Goal: Task Accomplishment & Management: Use online tool/utility

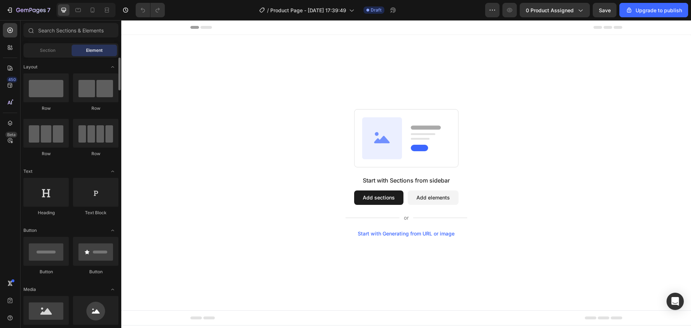
scroll to position [72, 0]
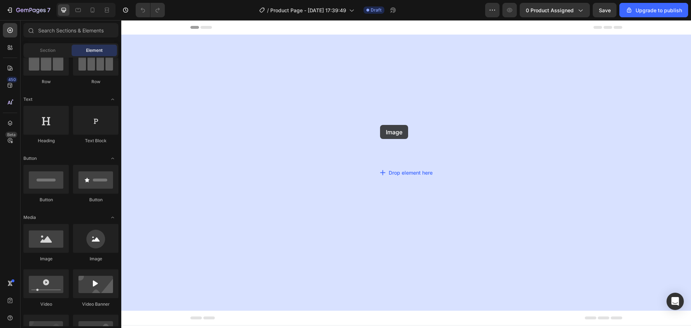
drag, startPoint x: 172, startPoint y: 260, endPoint x: 380, endPoint y: 121, distance: 250.3
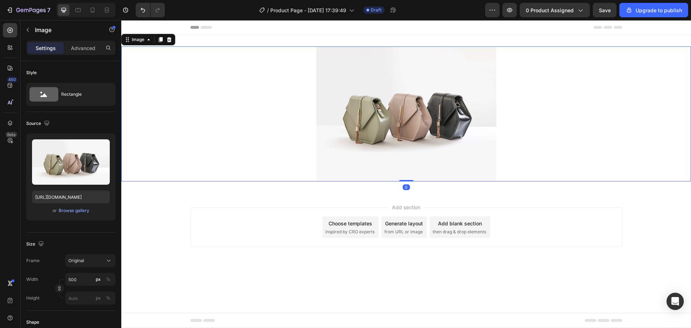
click at [384, 85] on img at bounding box center [406, 113] width 180 height 135
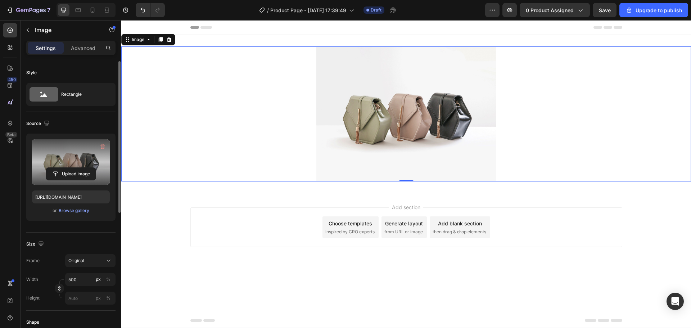
click at [68, 158] on label at bounding box center [71, 161] width 78 height 45
click at [68, 168] on input "file" at bounding box center [71, 174] width 50 height 12
click at [69, 167] on label at bounding box center [71, 161] width 78 height 45
click at [69, 168] on input "file" at bounding box center [71, 174] width 50 height 12
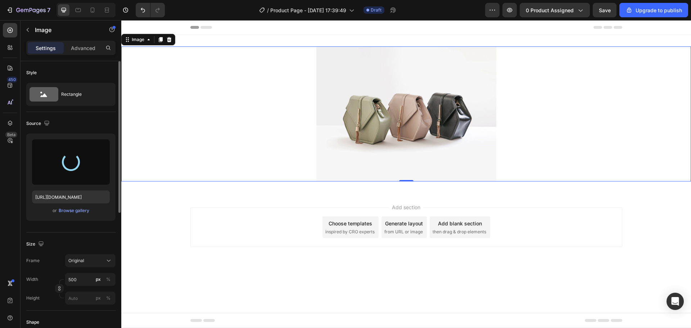
type input "https://cdn.shopify.com/s/files/1/0912/8729/0143/files/gempages_548043814657328…"
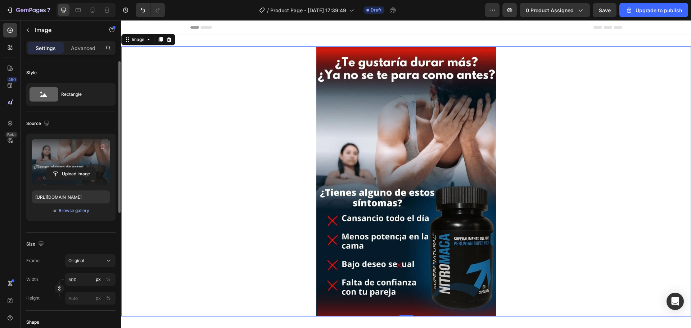
click at [132, 26] on icon at bounding box center [129, 27] width 5 height 5
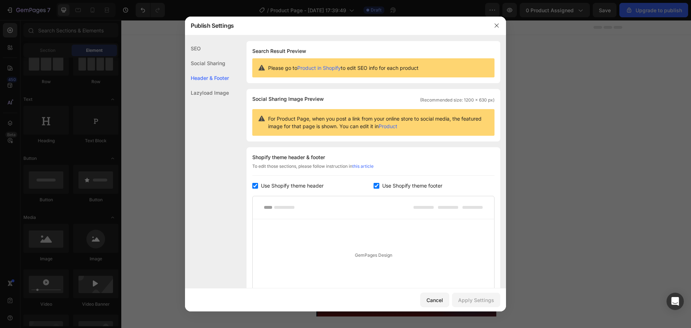
scroll to position [85, 0]
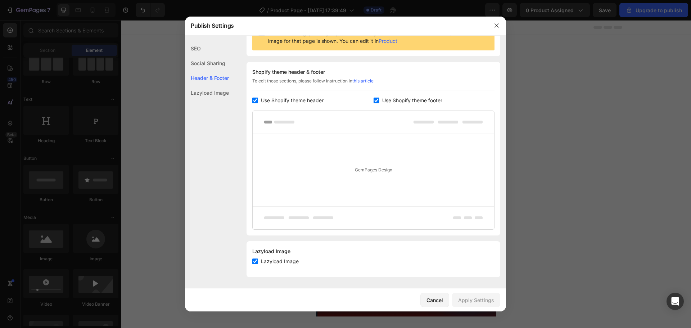
click at [254, 101] on input "checkbox" at bounding box center [255, 100] width 6 height 6
checkbox input "false"
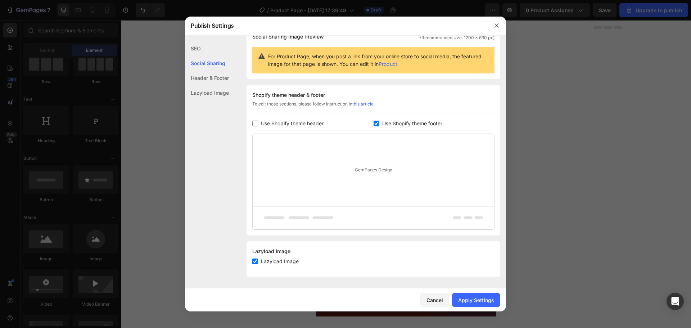
click at [374, 119] on div "Use Shopify theme footer" at bounding box center [433, 123] width 121 height 9
checkbox input "false"
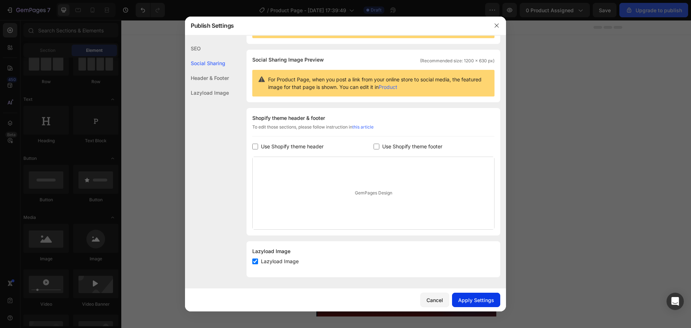
click at [491, 303] on div "Apply Settings" at bounding box center [476, 300] width 36 height 8
click at [495, 24] on icon "button" at bounding box center [496, 25] width 4 height 4
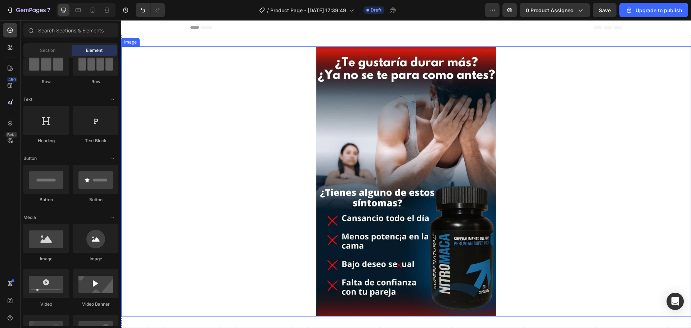
click at [385, 76] on img at bounding box center [406, 181] width 180 height 270
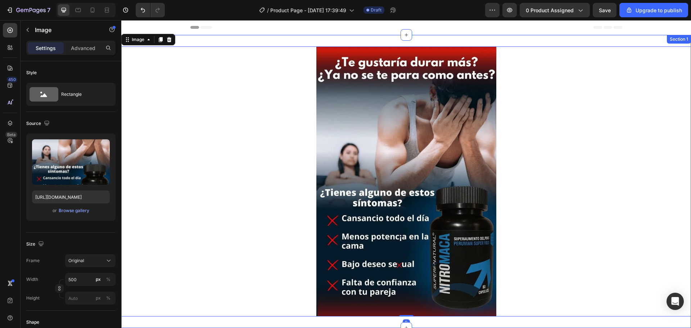
click at [280, 41] on div "Image 0 Section 1" at bounding box center [405, 181] width 569 height 293
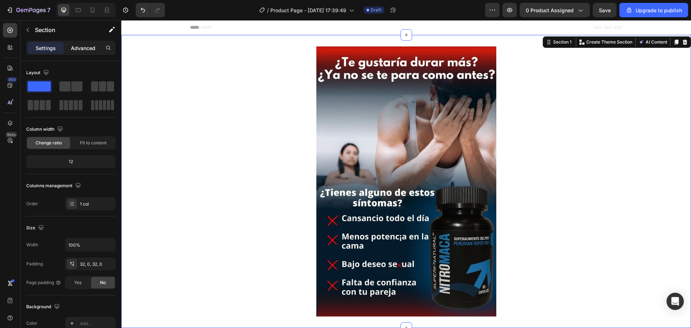
click at [83, 47] on p "Advanced" at bounding box center [83, 48] width 24 height 8
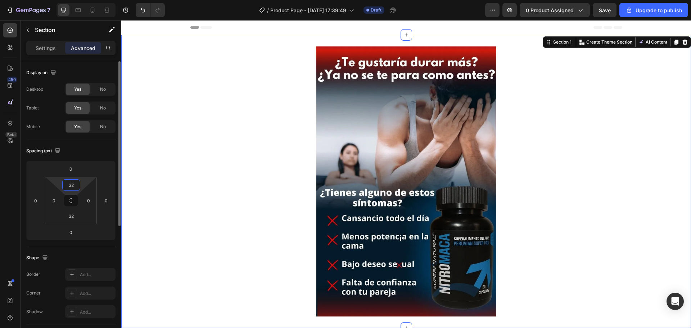
click at [76, 186] on input "32" at bounding box center [71, 185] width 14 height 11
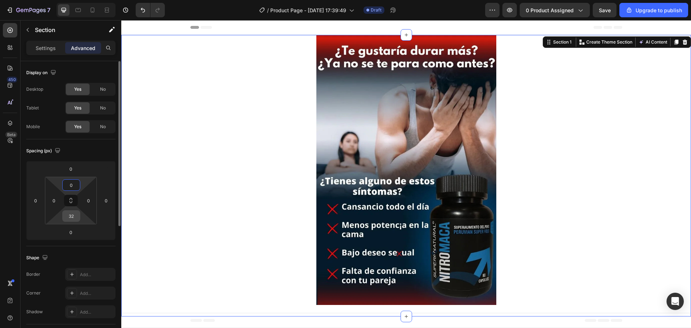
type input "0"
click at [73, 214] on input "32" at bounding box center [71, 215] width 14 height 11
type input "0"
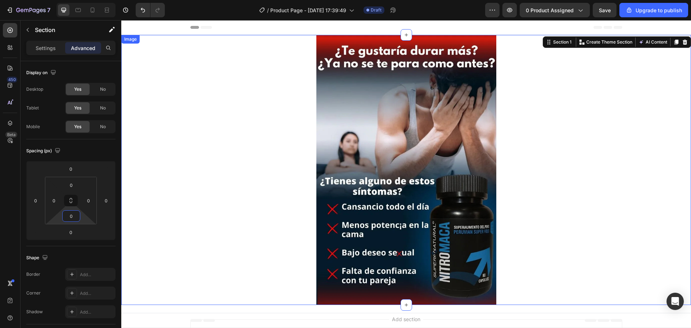
click at [209, 174] on div at bounding box center [405, 170] width 569 height 270
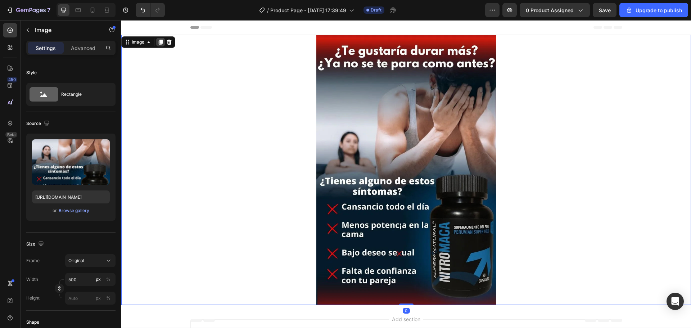
click at [161, 43] on icon at bounding box center [161, 42] width 4 height 5
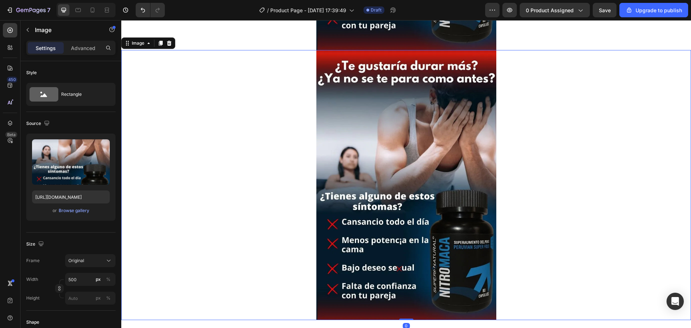
scroll to position [259, 0]
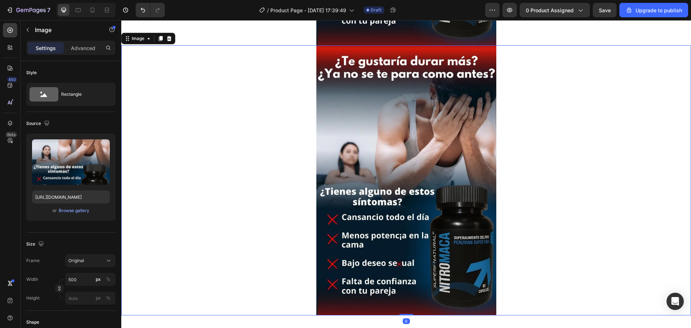
click at [398, 181] on img at bounding box center [406, 180] width 180 height 270
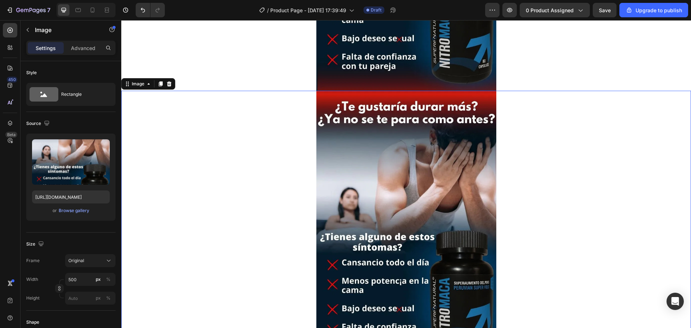
scroll to position [153, 0]
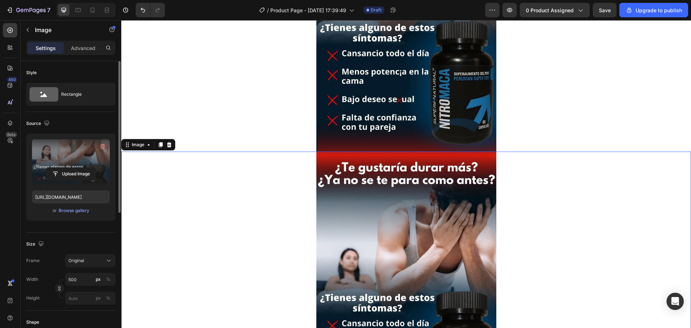
click at [64, 162] on label at bounding box center [71, 161] width 78 height 45
click at [64, 168] on input "file" at bounding box center [71, 174] width 50 height 12
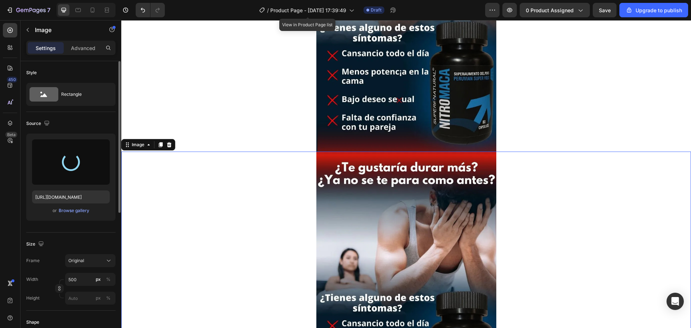
type input "https://cdn.shopify.com/s/files/1/0912/8729/0143/files/gempages_548043814657328…"
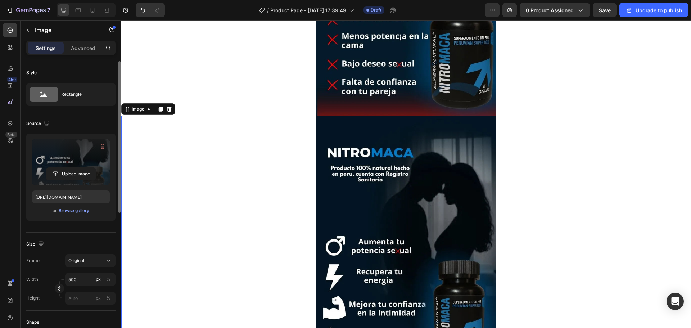
scroll to position [288, 0]
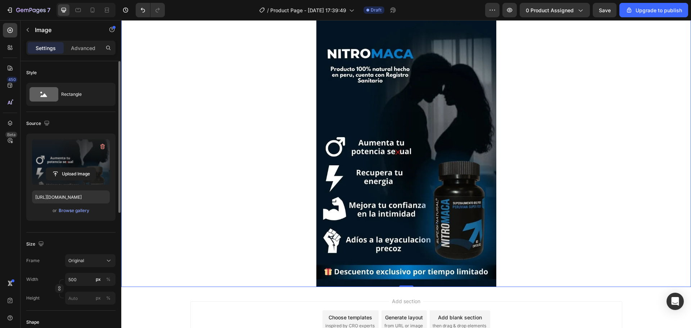
click at [575, 154] on div at bounding box center [405, 152] width 569 height 270
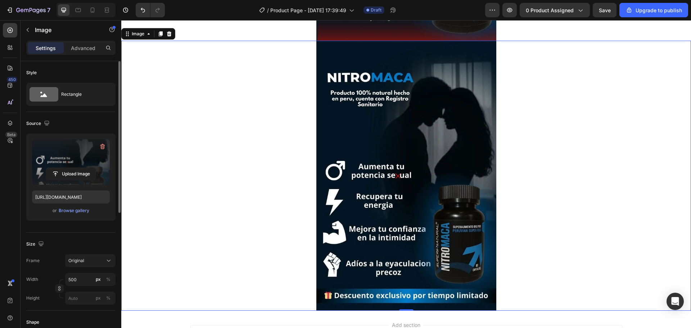
scroll to position [261, 0]
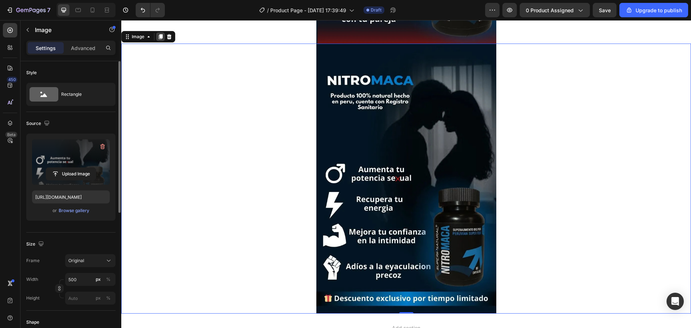
click at [159, 36] on icon at bounding box center [161, 36] width 4 height 5
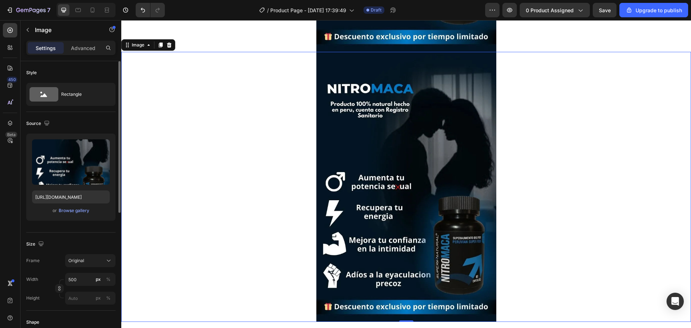
scroll to position [529, 0]
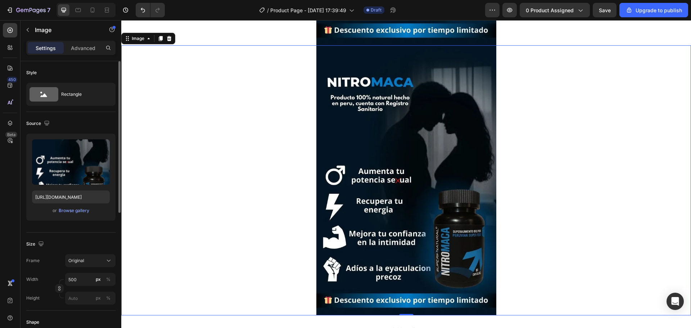
click at [430, 105] on img at bounding box center [406, 180] width 180 height 270
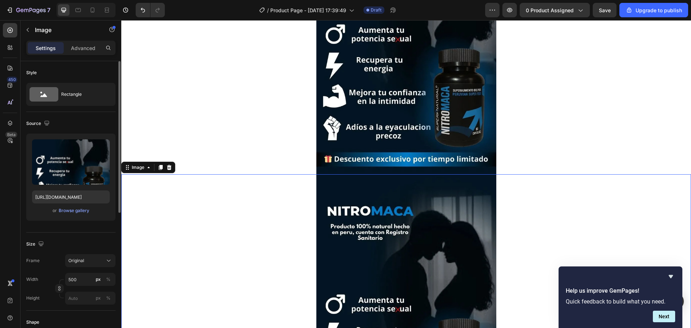
scroll to position [423, 0]
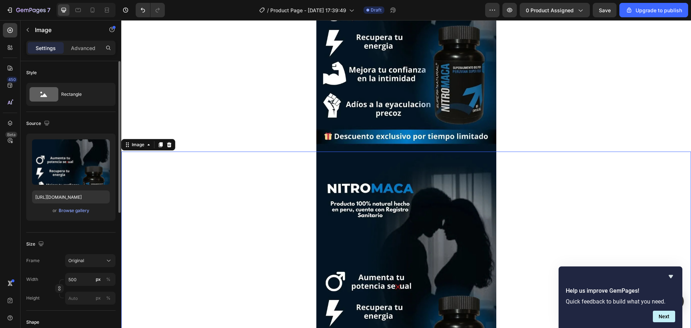
click at [378, 197] on img at bounding box center [406, 286] width 180 height 270
click at [65, 171] on input "file" at bounding box center [71, 174] width 50 height 12
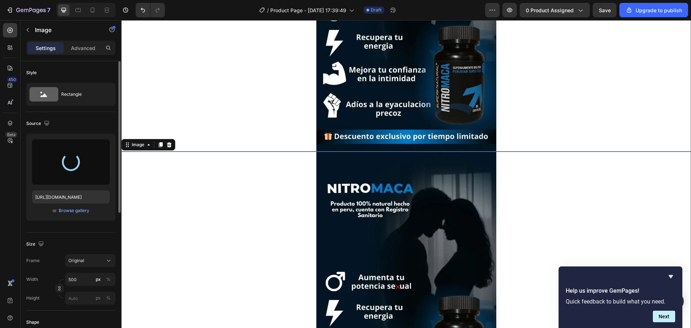
type input "https://cdn.shopify.com/s/files/1/0912/8729/0143/files/gempages_548043814657328…"
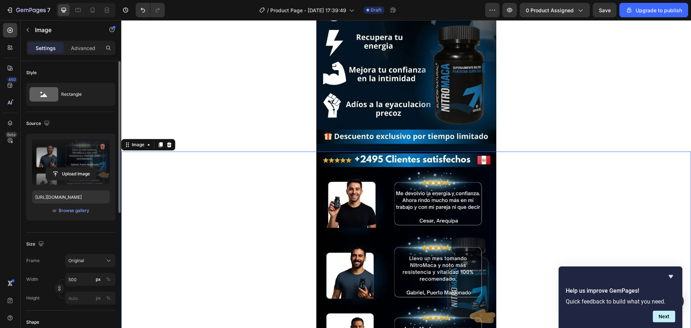
click at [564, 174] on div at bounding box center [405, 286] width 569 height 270
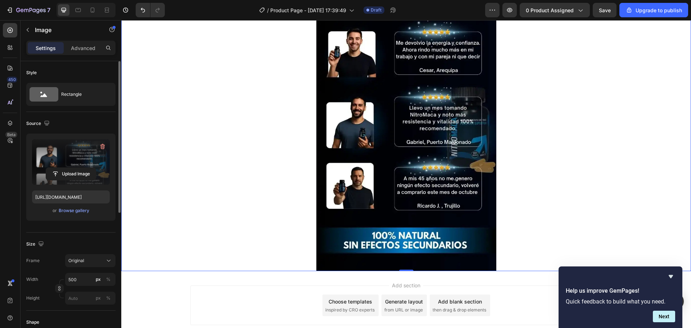
scroll to position [603, 0]
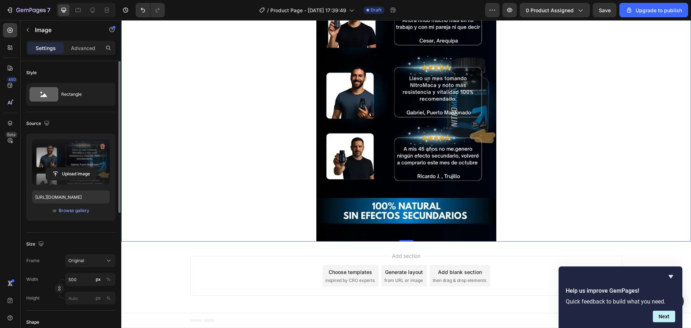
click at [293, 140] on div at bounding box center [405, 107] width 569 height 270
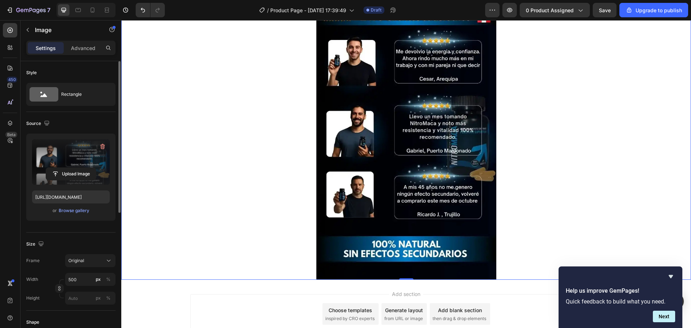
scroll to position [531, 0]
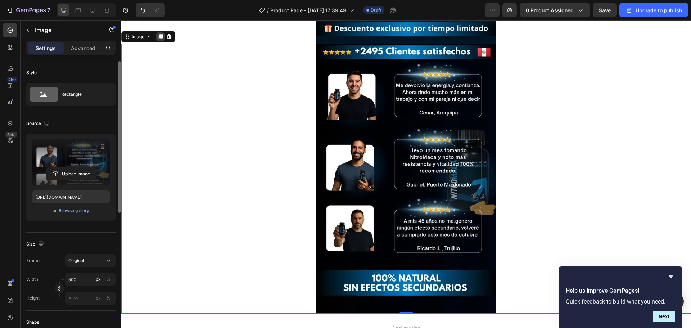
click at [160, 37] on icon at bounding box center [161, 36] width 4 height 5
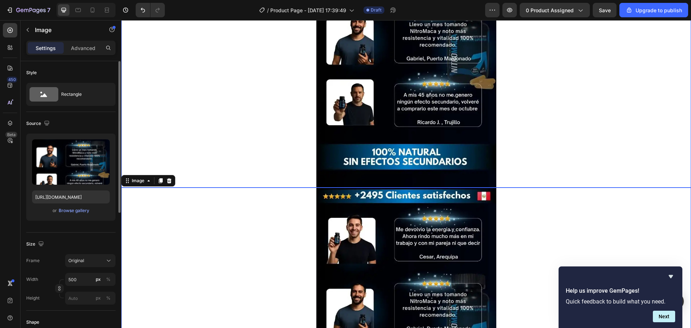
scroll to position [693, 0]
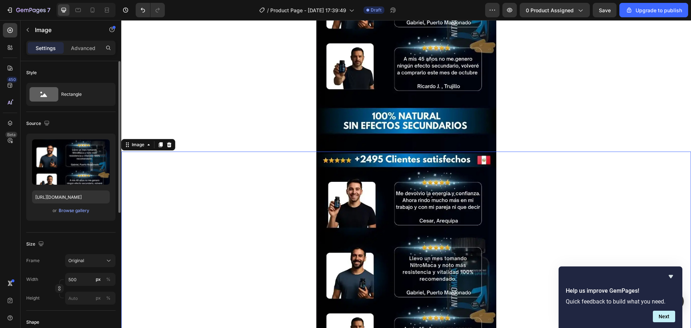
click at [415, 197] on img at bounding box center [406, 286] width 180 height 270
click at [76, 172] on input "file" at bounding box center [71, 174] width 50 height 12
type input "https://cdn.shopify.com/s/files/1/0912/8729/0143/files/gempages_548043814657328…"
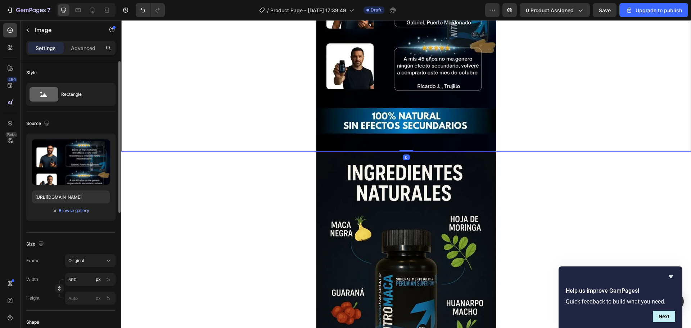
click at [573, 139] on div at bounding box center [405, 17] width 569 height 270
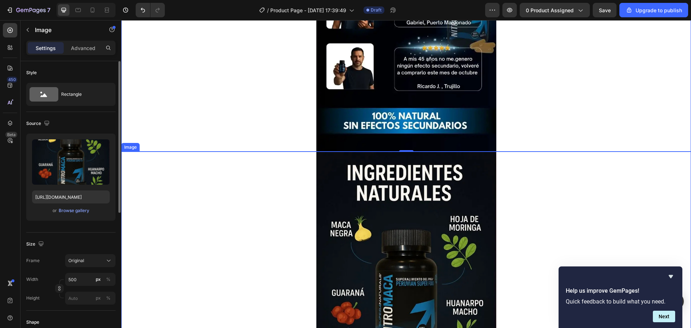
click at [586, 154] on div at bounding box center [405, 286] width 569 height 270
drag, startPoint x: 586, startPoint y: 154, endPoint x: 574, endPoint y: 154, distance: 12.2
click at [586, 154] on div at bounding box center [405, 286] width 569 height 270
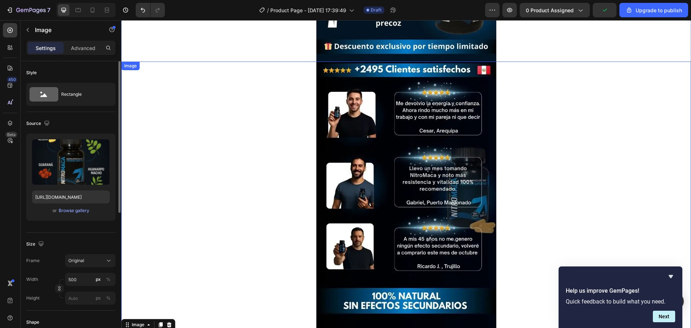
scroll to position [657, 0]
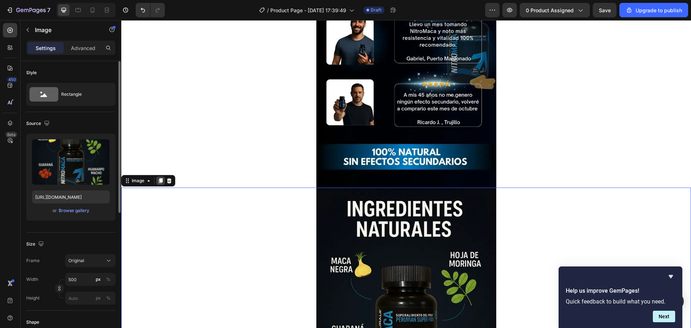
click at [160, 183] on div at bounding box center [160, 180] width 9 height 9
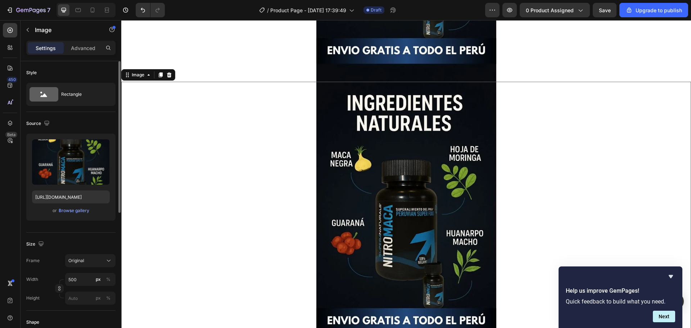
scroll to position [1035, 0]
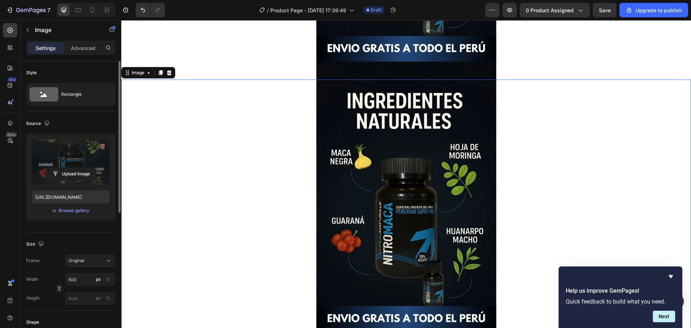
click at [71, 164] on label at bounding box center [71, 161] width 78 height 45
click at [71, 168] on input "file" at bounding box center [71, 174] width 50 height 12
type input "https://cdn.shopify.com/s/files/1/0912/8729/0143/files/gempages_548043814657328…"
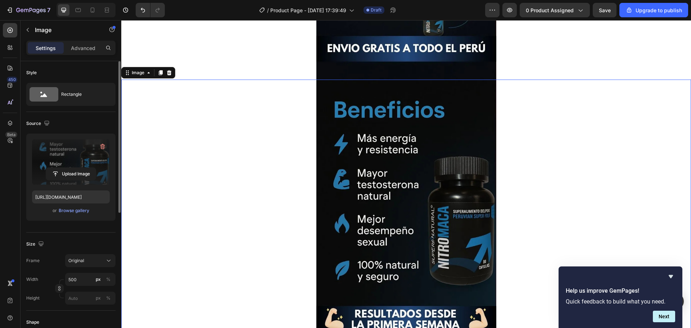
click at [537, 138] on div at bounding box center [405, 215] width 569 height 270
click at [159, 74] on icon at bounding box center [161, 73] width 6 height 6
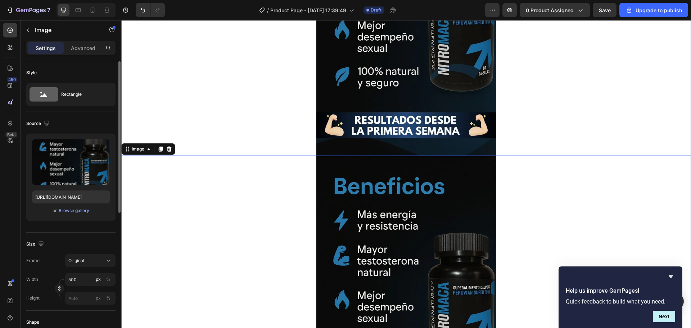
scroll to position [1123, 0]
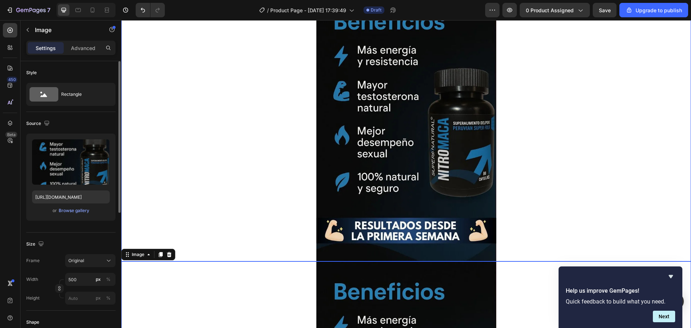
click at [398, 89] on img at bounding box center [406, 126] width 180 height 270
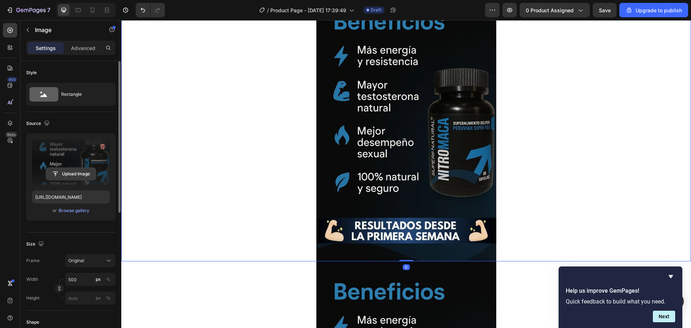
click at [69, 171] on input "file" at bounding box center [71, 174] width 50 height 12
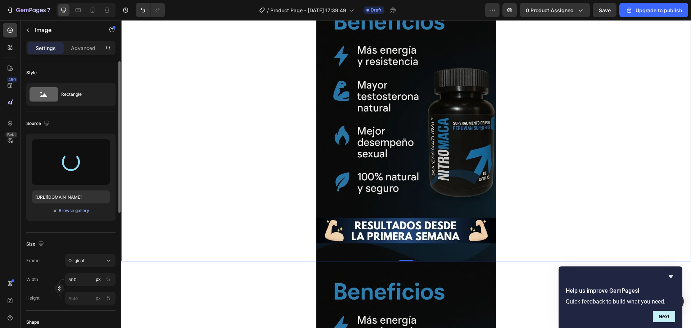
type input "https://cdn.shopify.com/s/files/1/0912/8729/0143/files/gempages_548043814657328…"
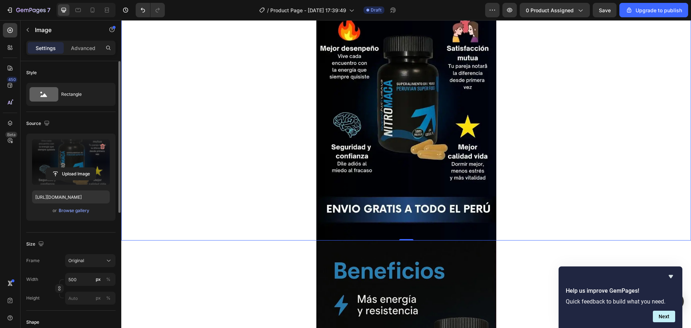
scroll to position [1197, 0]
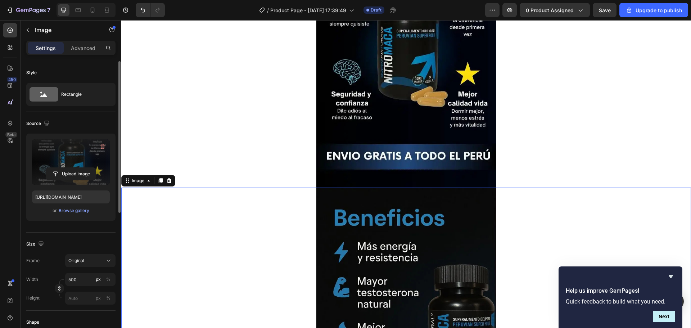
click at [192, 226] on div at bounding box center [405, 322] width 569 height 270
click at [159, 180] on icon at bounding box center [161, 181] width 6 height 6
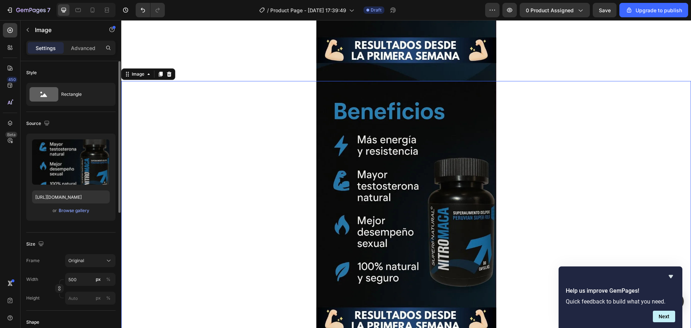
scroll to position [1644, 0]
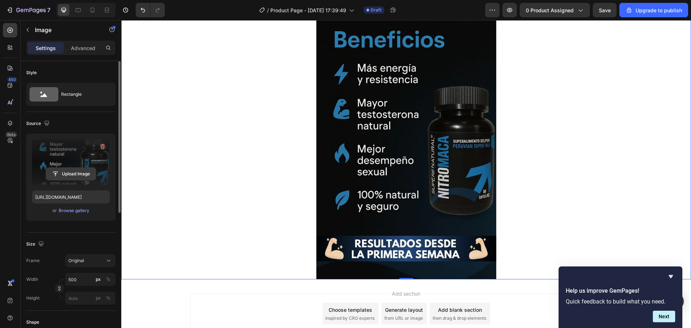
click at [59, 170] on input "file" at bounding box center [71, 174] width 50 height 12
type input "https://cdn.shopify.com/s/files/1/0912/8729/0143/files/gempages_548043814657328…"
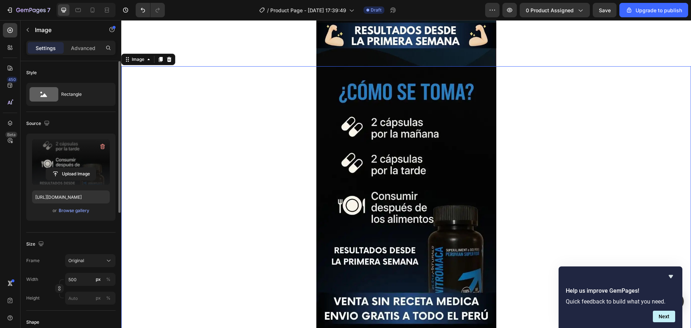
scroll to position [1537, 0]
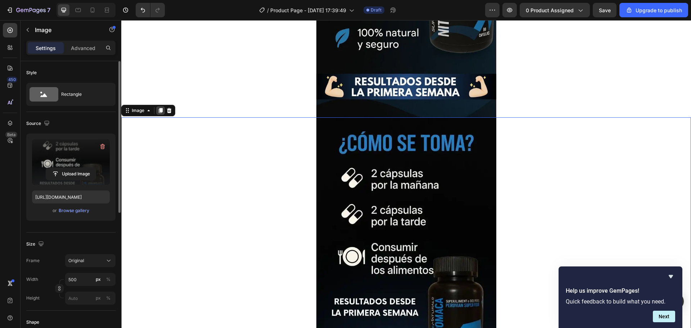
click at [162, 114] on div at bounding box center [160, 110] width 9 height 9
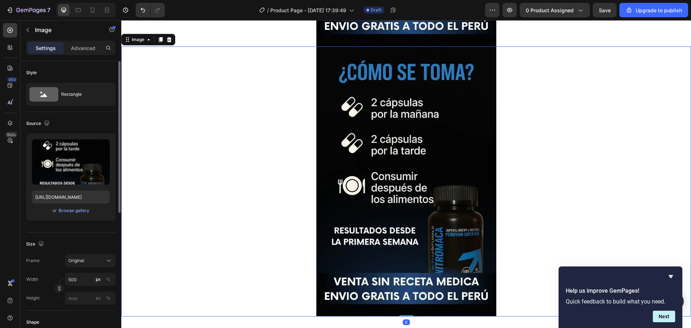
scroll to position [1878, 0]
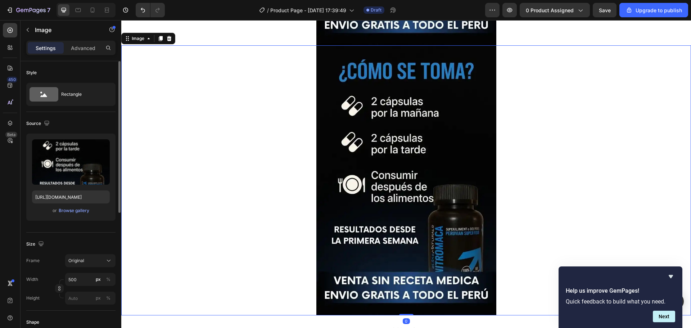
click at [419, 181] on img at bounding box center [406, 180] width 180 height 270
drag, startPoint x: 419, startPoint y: 181, endPoint x: 342, endPoint y: 171, distance: 77.7
click at [418, 181] on img at bounding box center [406, 180] width 180 height 270
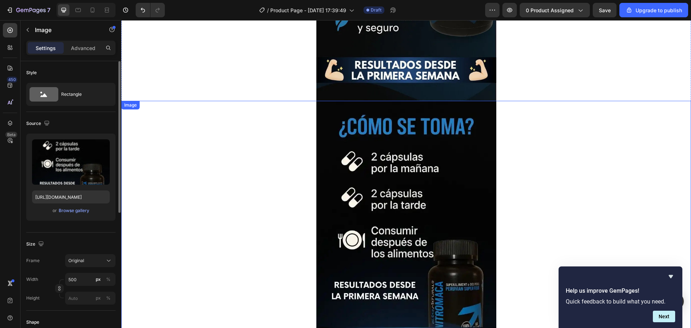
scroll to position [1736, 0]
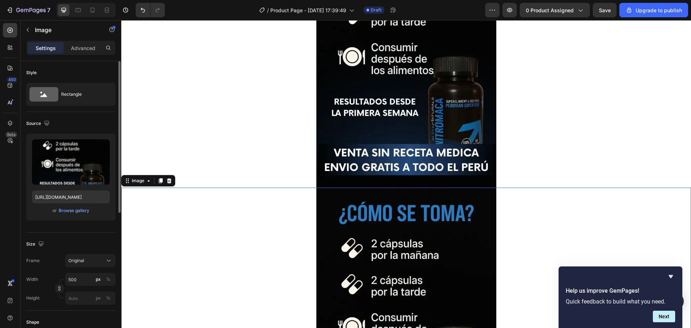
click at [392, 243] on img at bounding box center [406, 322] width 180 height 270
click at [67, 176] on input "file" at bounding box center [71, 174] width 50 height 12
type input "https://cdn.shopify.com/s/files/1/0912/8729/0143/files/gempages_548043814657328…"
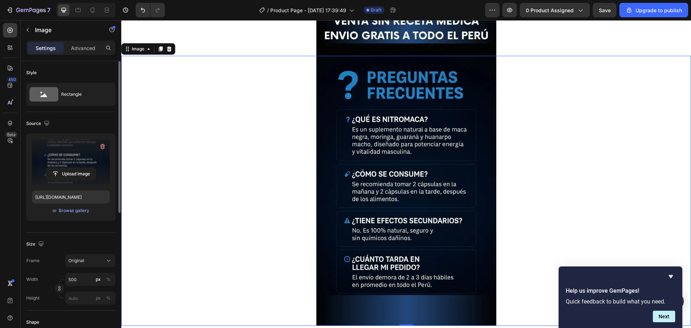
scroll to position [1871, 0]
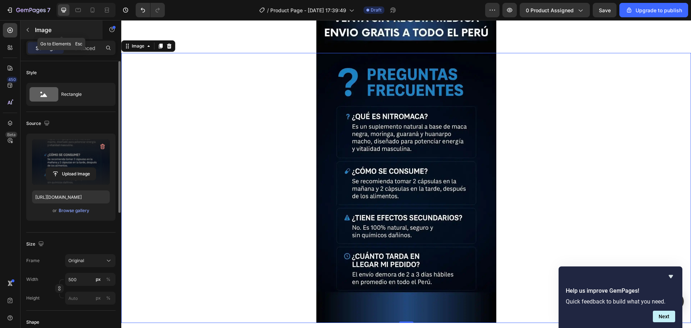
click at [26, 33] on button "button" at bounding box center [28, 30] width 12 height 12
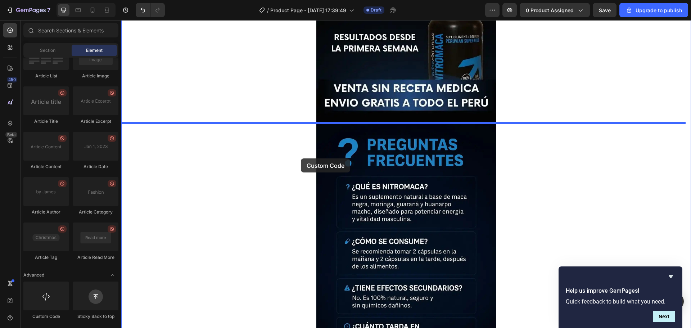
scroll to position [1799, 0]
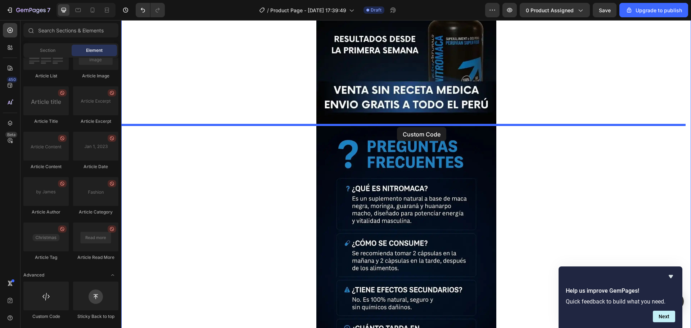
drag, startPoint x: 161, startPoint y: 310, endPoint x: 397, endPoint y: 127, distance: 298.6
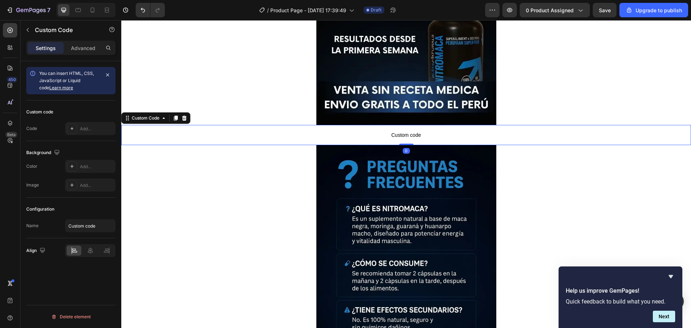
click at [333, 130] on p "Custom code" at bounding box center [405, 135] width 569 height 20
click at [94, 170] on div "Add..." at bounding box center [90, 166] width 50 height 13
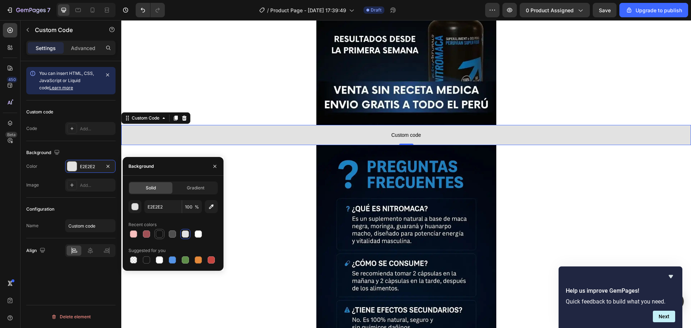
click at [160, 236] on div at bounding box center [159, 233] width 7 height 7
type input "121212"
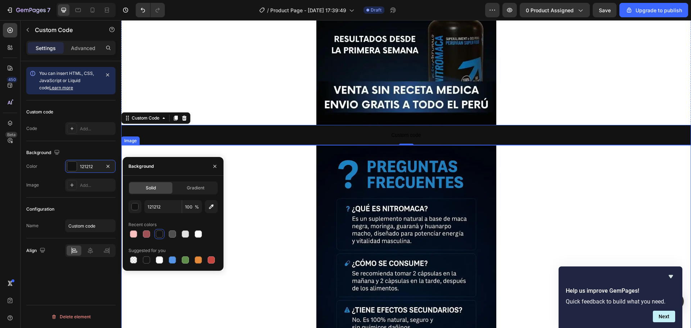
click at [254, 171] on div at bounding box center [405, 280] width 569 height 270
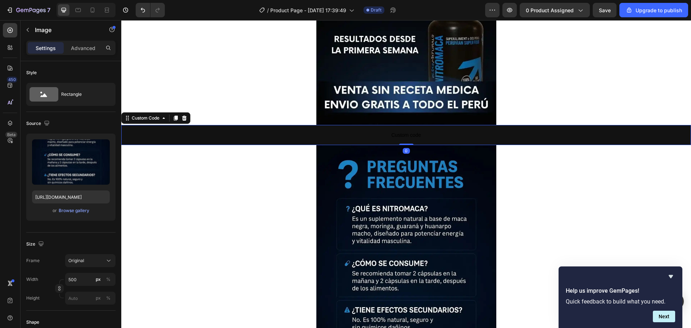
click at [384, 131] on span "Custom code" at bounding box center [405, 135] width 569 height 9
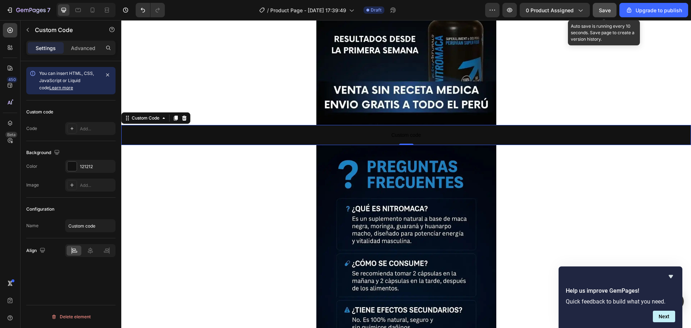
click at [603, 13] on span "Save" at bounding box center [605, 10] width 12 height 6
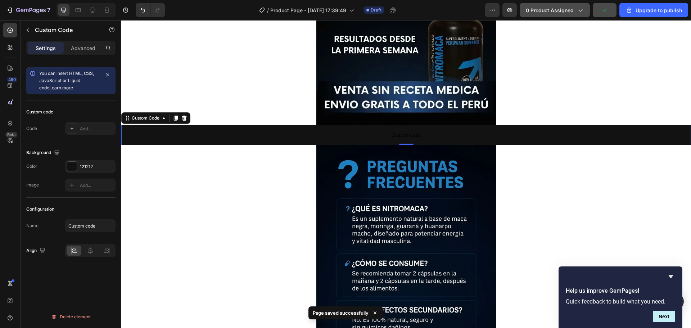
click at [546, 7] on span "0 product assigned" at bounding box center [550, 10] width 48 height 8
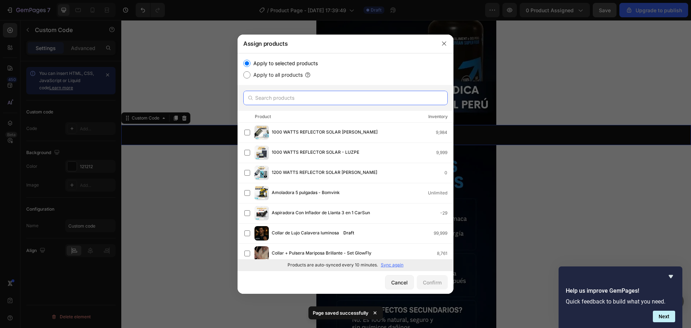
click at [308, 100] on input "text" at bounding box center [345, 98] width 204 height 14
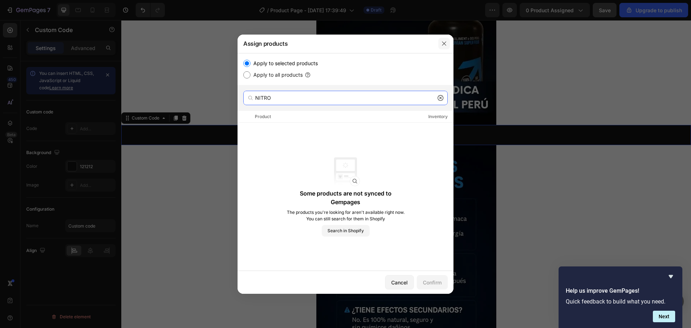
type input "NITRO"
click at [446, 46] on icon "button" at bounding box center [444, 44] width 6 height 6
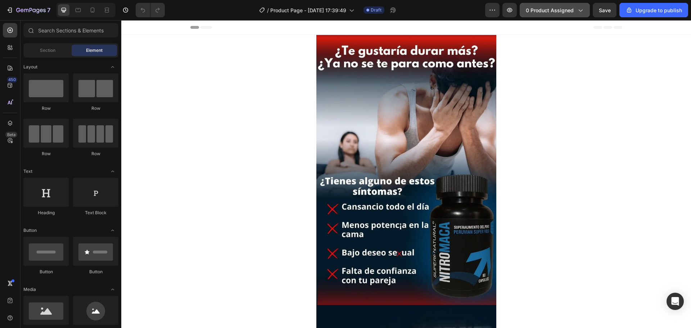
click at [571, 13] on span "0 product assigned" at bounding box center [550, 10] width 48 height 8
click at [535, 8] on span "0 product assigned" at bounding box center [550, 10] width 48 height 8
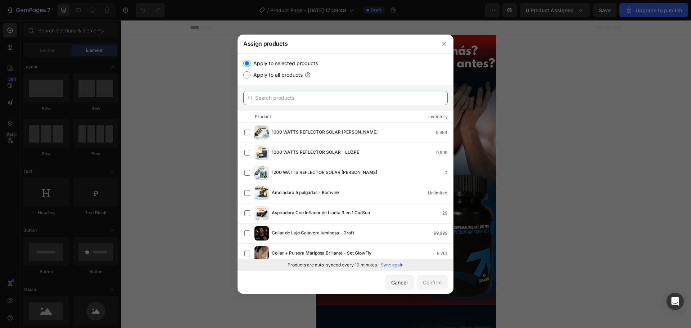
click at [319, 94] on input "text" at bounding box center [345, 98] width 204 height 14
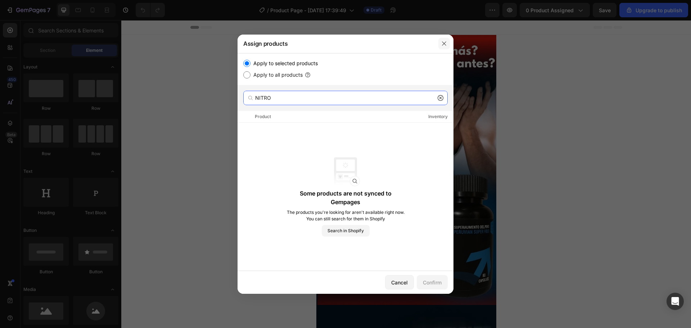
type input "NITRO"
click at [441, 44] on icon "button" at bounding box center [444, 44] width 6 height 6
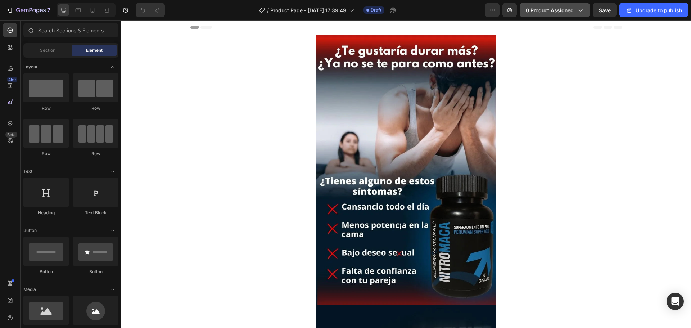
click at [576, 13] on div "0 product assigned" at bounding box center [555, 10] width 58 height 8
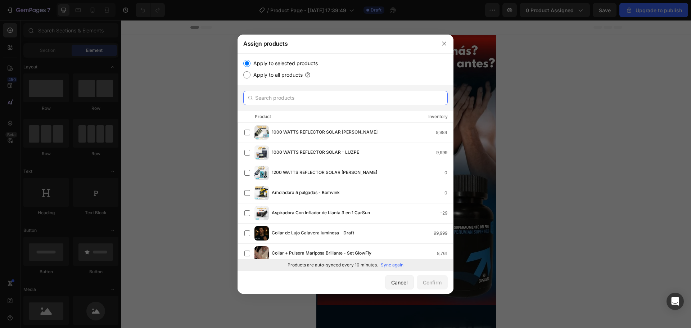
click at [340, 94] on input "text" at bounding box center [345, 98] width 204 height 14
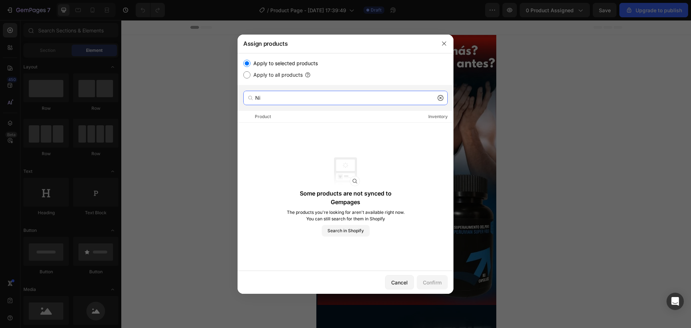
type input "N"
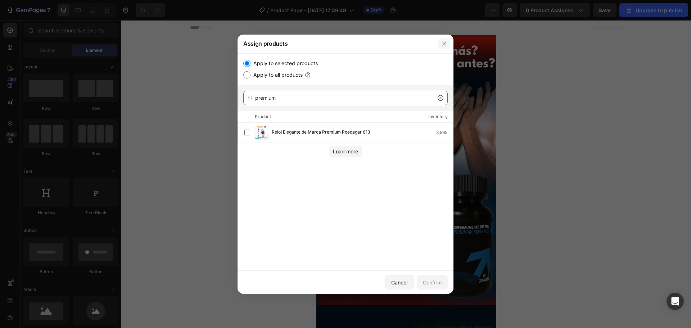
type input "premium"
click at [445, 41] on icon "button" at bounding box center [444, 44] width 6 height 6
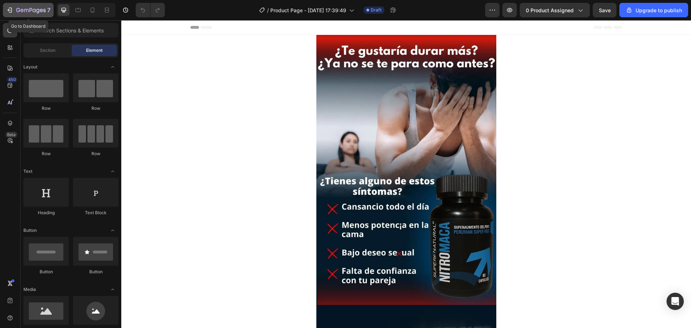
click at [7, 8] on icon "button" at bounding box center [9, 9] width 7 height 7
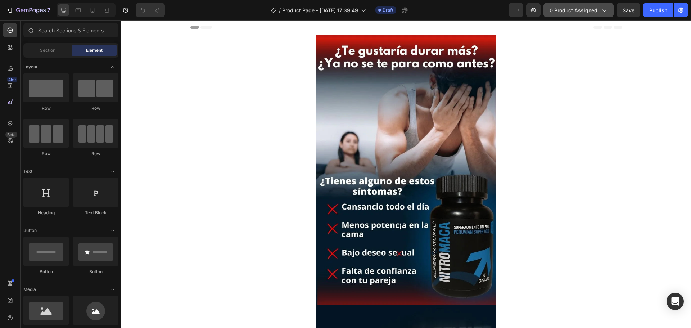
click at [587, 12] on span "0 product assigned" at bounding box center [573, 10] width 48 height 8
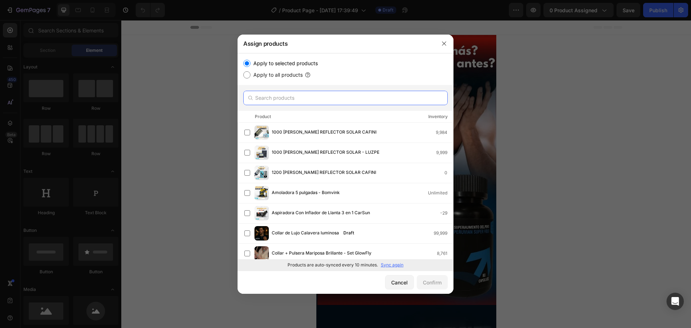
click at [336, 91] on input "text" at bounding box center [345, 98] width 204 height 14
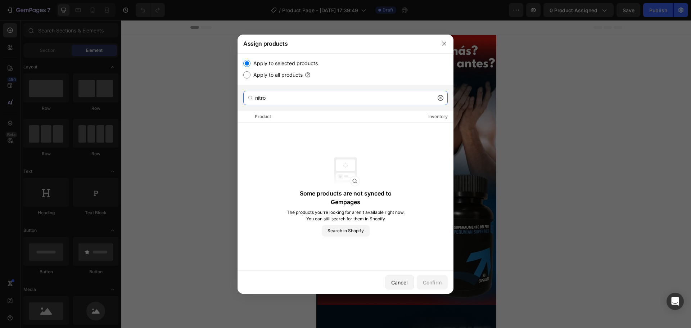
type input "nitro"
click at [436, 115] on div "Inventory" at bounding box center [437, 116] width 19 height 7
click at [439, 99] on icon at bounding box center [440, 98] width 6 height 6
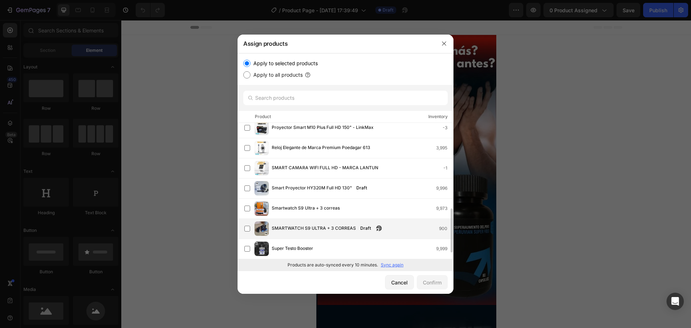
scroll to position [307, 0]
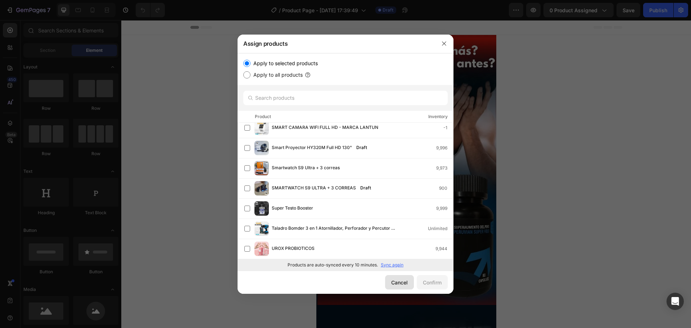
click at [404, 287] on button "Cancel" at bounding box center [399, 282] width 29 height 14
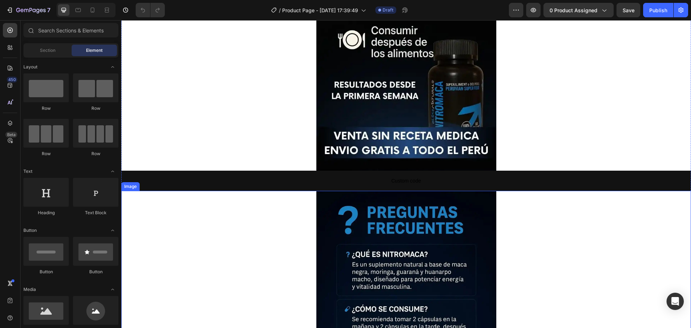
scroll to position [1799, 0]
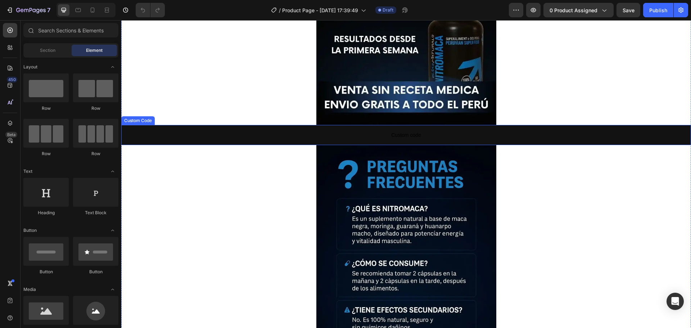
click at [441, 136] on span "Custom code" at bounding box center [405, 135] width 569 height 9
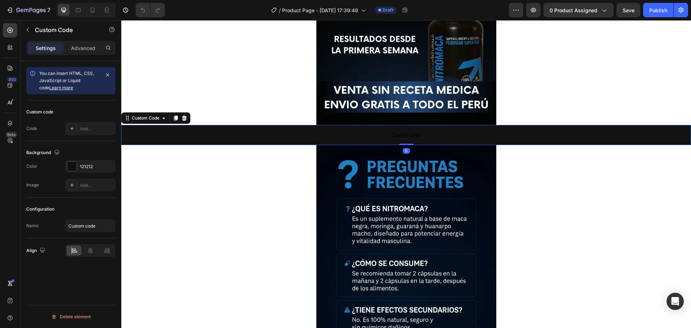
click at [441, 136] on span "Custom code" at bounding box center [405, 135] width 569 height 9
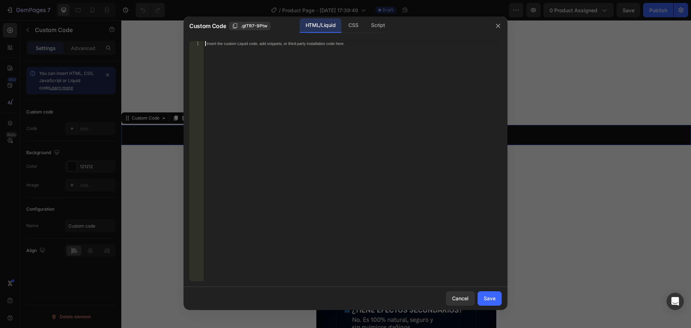
click at [338, 59] on div "Insert the custom Liquid code, add snippets, or third-party installation code h…" at bounding box center [353, 166] width 298 height 250
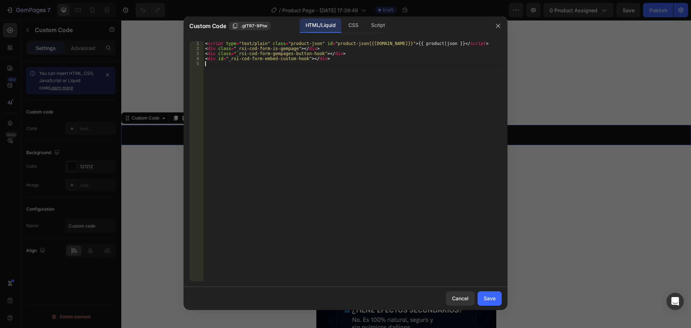
click at [416, 122] on div "< script type = "text/plain" class = "product-json" id = "product-json{{product…" at bounding box center [353, 166] width 298 height 250
click at [490, 300] on div "Save" at bounding box center [490, 298] width 12 height 8
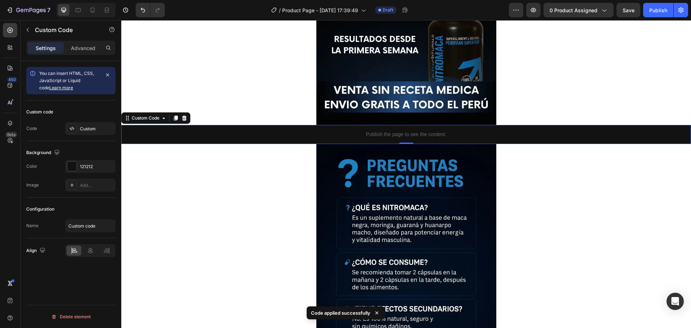
click at [227, 136] on p "Publish the page to see the content." at bounding box center [405, 135] width 569 height 8
click at [173, 118] on icon at bounding box center [176, 118] width 6 height 6
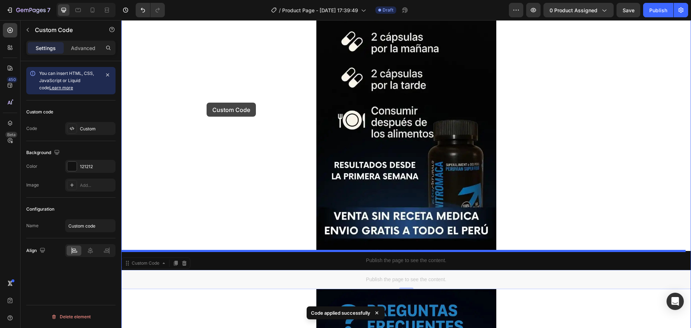
scroll to position [1655, 0]
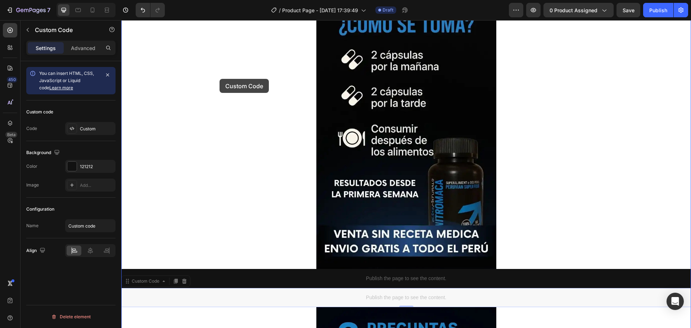
drag, startPoint x: 218, startPoint y: 154, endPoint x: 219, endPoint y: 79, distance: 75.6
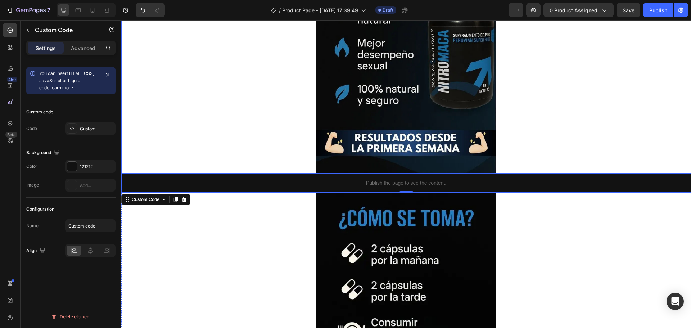
scroll to position [1475, 0]
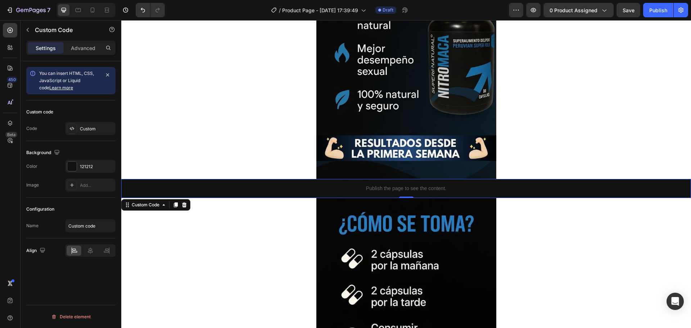
click at [257, 192] on div "Publish the page to see the content." at bounding box center [405, 188] width 569 height 19
click at [174, 207] on icon at bounding box center [176, 205] width 6 height 6
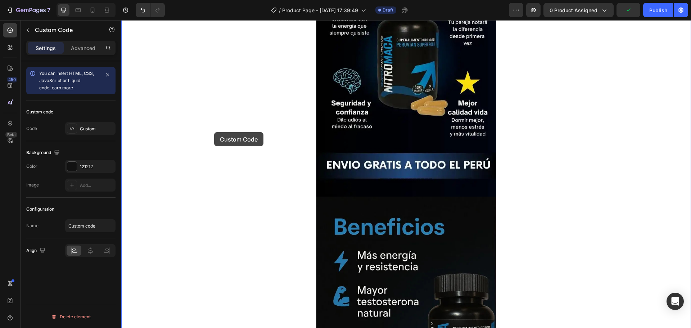
scroll to position [1187, 0]
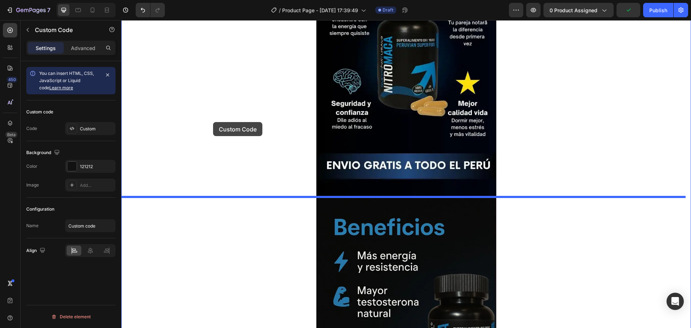
drag, startPoint x: 210, startPoint y: 211, endPoint x: 213, endPoint y: 122, distance: 89.3
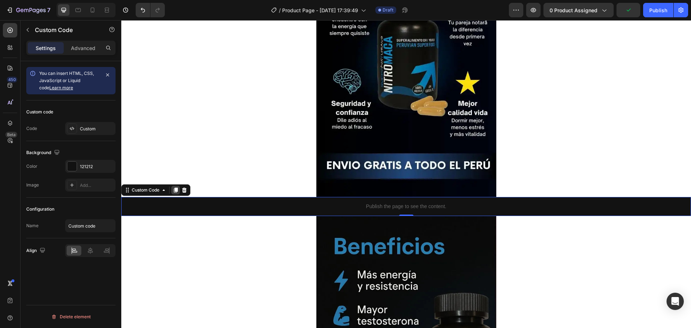
click at [178, 189] on icon at bounding box center [176, 190] width 6 height 6
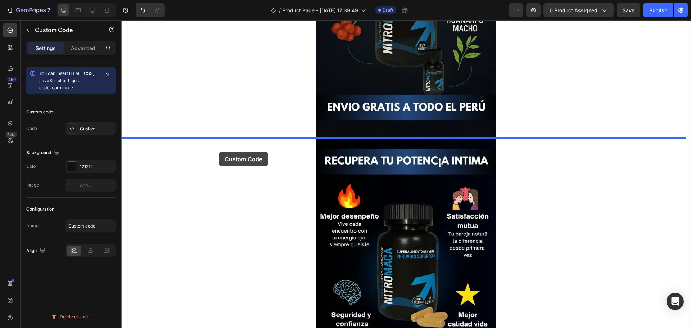
scroll to position [935, 0]
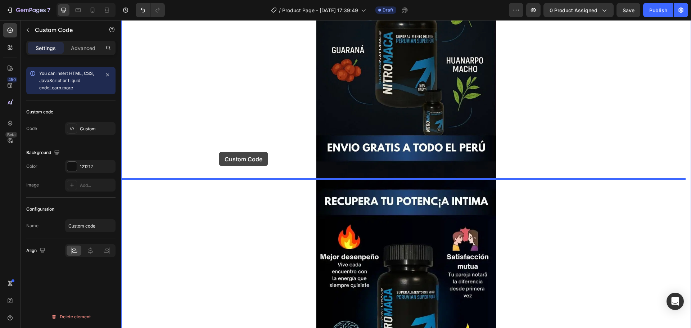
drag, startPoint x: 222, startPoint y: 208, endPoint x: 219, endPoint y: 152, distance: 56.6
click at [219, 152] on div "Header Image Image Image Image Image Publish the page to see the content. Custo…" at bounding box center [405, 253] width 569 height 2336
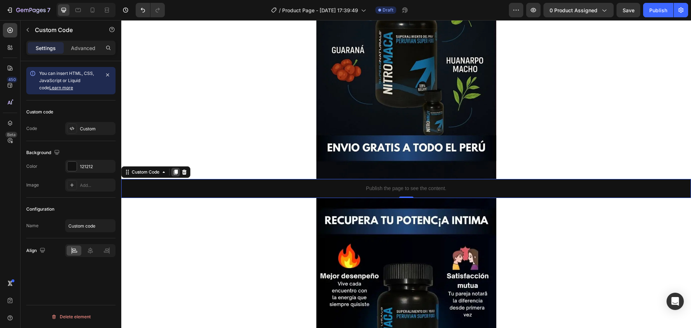
click at [175, 171] on icon at bounding box center [176, 172] width 6 height 6
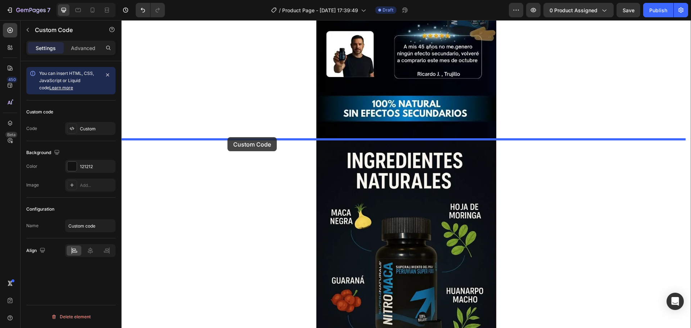
scroll to position [648, 0]
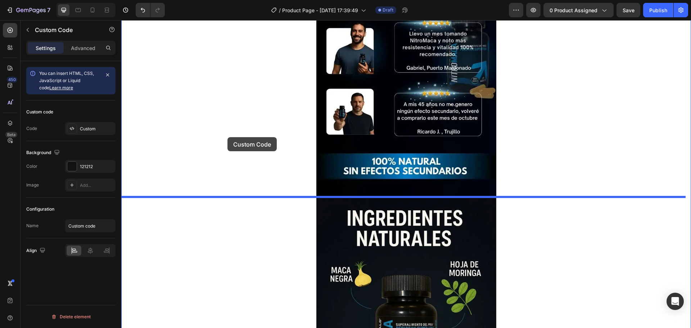
drag, startPoint x: 233, startPoint y: 190, endPoint x: 227, endPoint y: 137, distance: 53.2
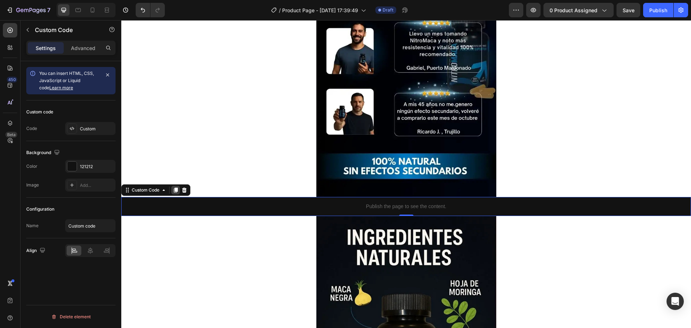
click at [174, 189] on icon at bounding box center [176, 189] width 4 height 5
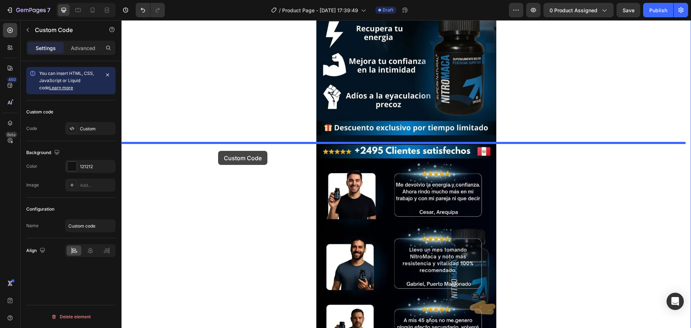
drag, startPoint x: 223, startPoint y: 206, endPoint x: 218, endPoint y: 151, distance: 56.0
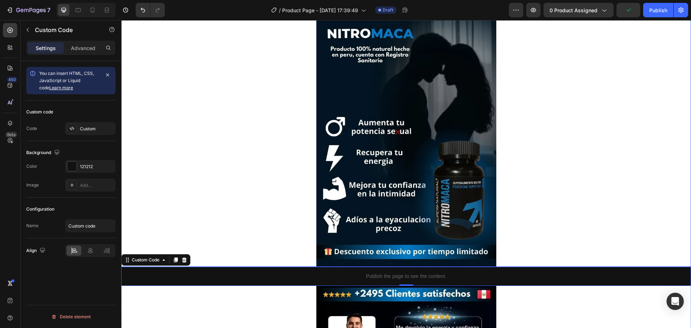
scroll to position [360, 0]
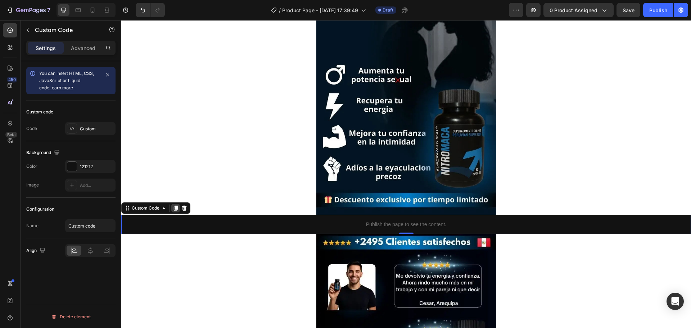
click at [176, 208] on icon at bounding box center [176, 207] width 4 height 5
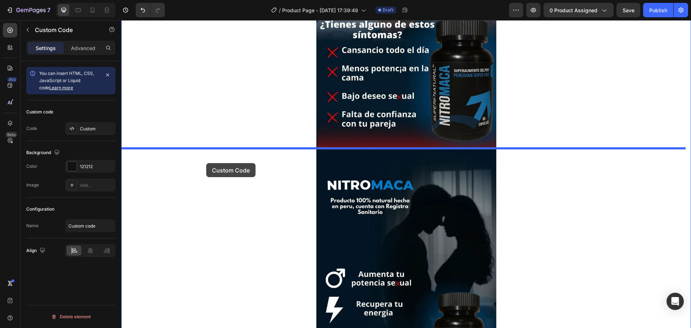
scroll to position [144, 0]
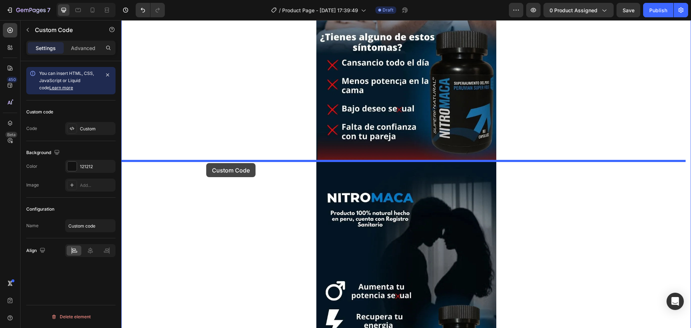
drag, startPoint x: 218, startPoint y: 227, endPoint x: 206, endPoint y: 163, distance: 65.5
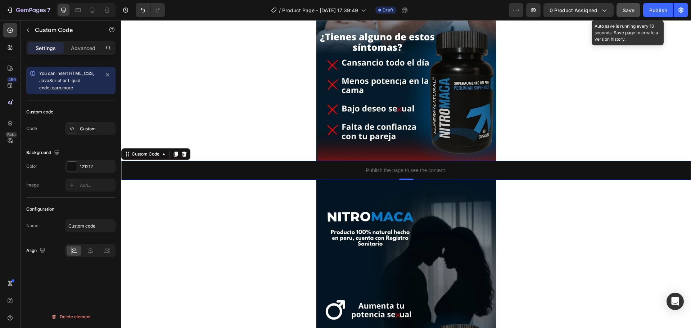
click at [636, 12] on button "Save" at bounding box center [628, 10] width 24 height 14
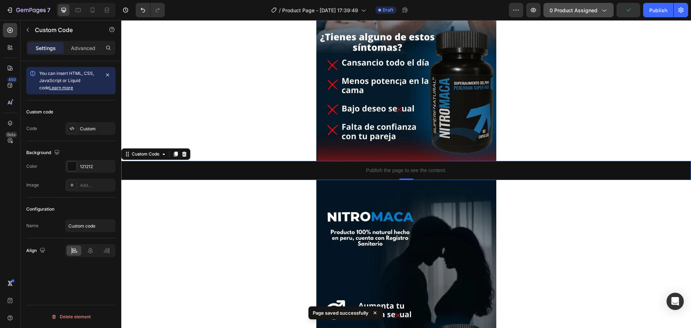
click at [593, 14] on button "0 product assigned" at bounding box center [578, 10] width 70 height 14
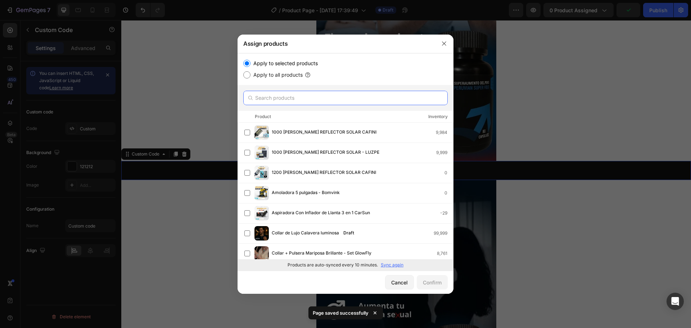
click at [334, 96] on input "text" at bounding box center [345, 98] width 204 height 14
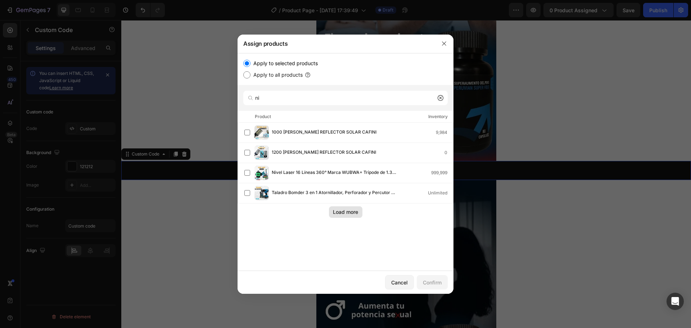
click at [348, 210] on div "Load more" at bounding box center [345, 212] width 25 height 8
click at [311, 100] on input "ni" at bounding box center [345, 98] width 204 height 14
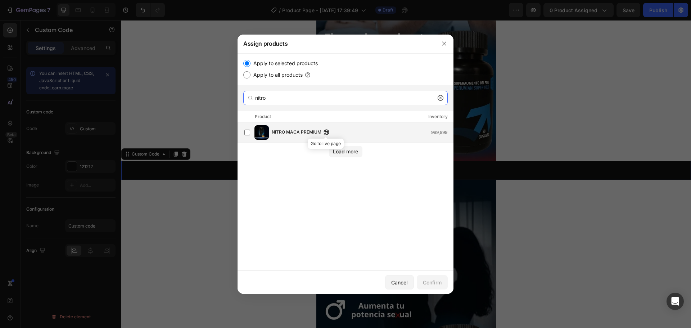
type input "nitro"
click at [325, 135] on button "button" at bounding box center [326, 131] width 7 height 7
click at [253, 130] on div "NITRO MACA PREMIUM 999,999" at bounding box center [348, 132] width 209 height 14
click at [430, 284] on div "Confirm" at bounding box center [432, 282] width 19 height 8
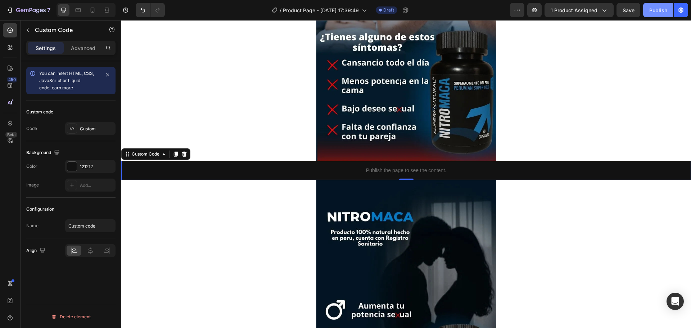
click at [657, 8] on div "Publish" at bounding box center [658, 10] width 18 height 8
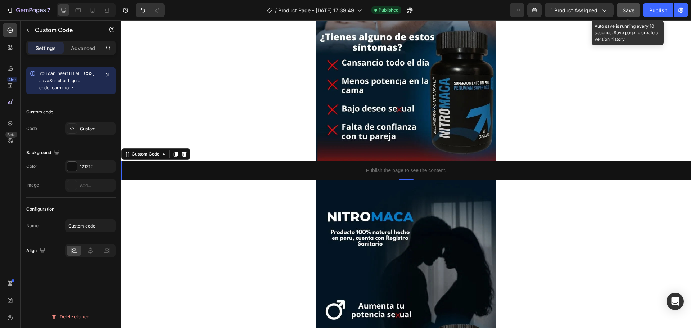
click at [631, 9] on span "Save" at bounding box center [628, 10] width 12 height 6
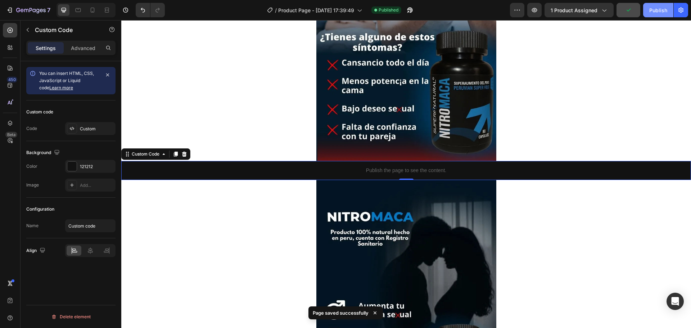
click at [650, 11] on div "Publish" at bounding box center [658, 10] width 18 height 8
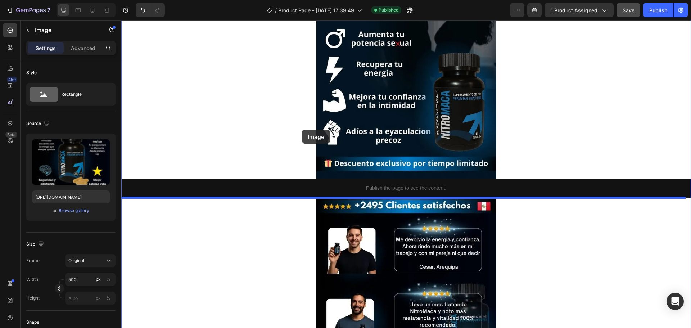
scroll to position [324, 0]
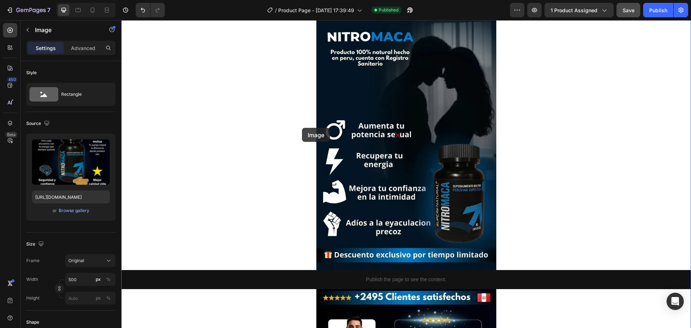
drag, startPoint x: 282, startPoint y: 181, endPoint x: 302, endPoint y: 128, distance: 56.7
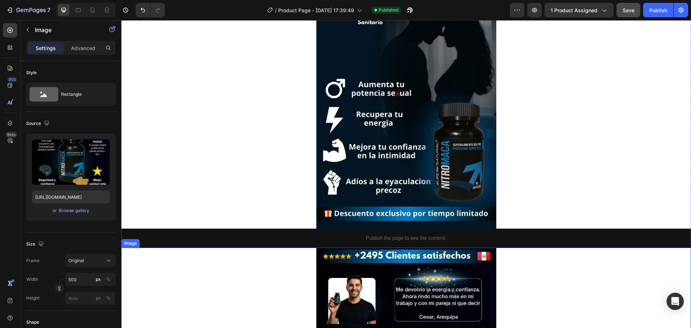
scroll to position [648, 0]
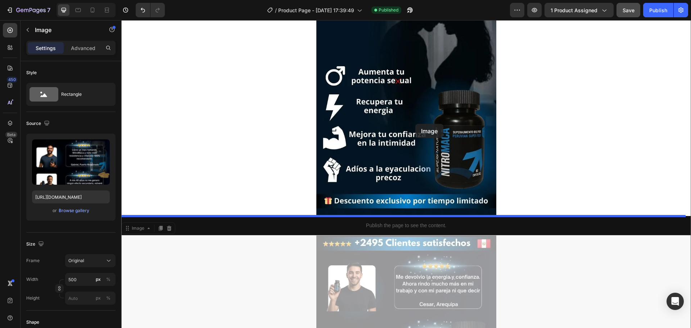
drag, startPoint x: 439, startPoint y: 265, endPoint x: 415, endPoint y: 120, distance: 147.0
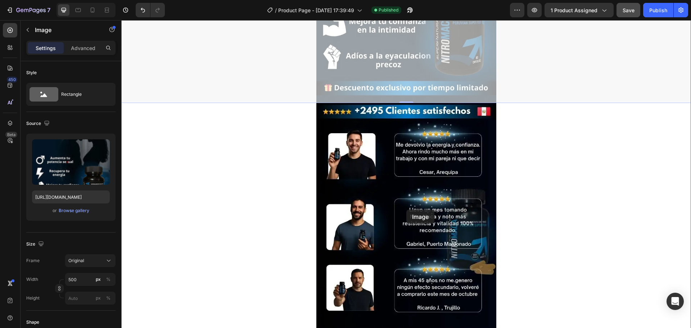
scroll to position [863, 0]
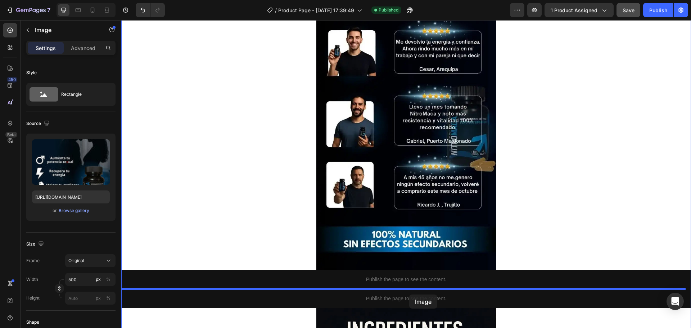
drag, startPoint x: 410, startPoint y: 159, endPoint x: 409, endPoint y: 294, distance: 135.3
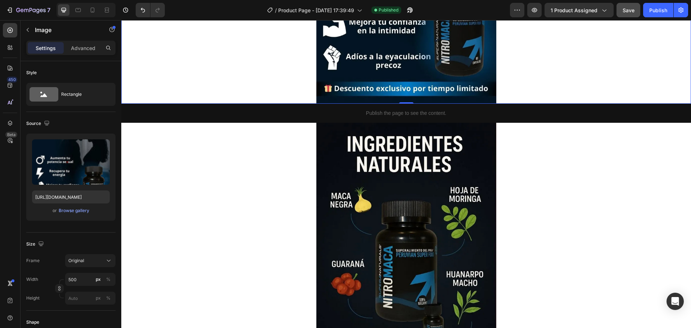
scroll to position [1061, 0]
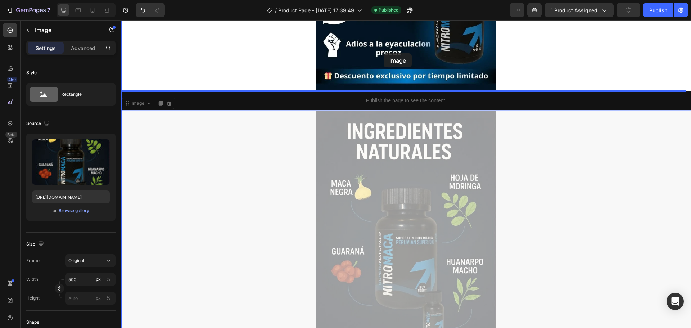
drag, startPoint x: 373, startPoint y: 184, endPoint x: 383, endPoint y: 53, distance: 131.0
click at [383, 53] on div "Header Image Publish the page to see the content. Custom Code Image Image Publi…" at bounding box center [405, 155] width 569 height 2393
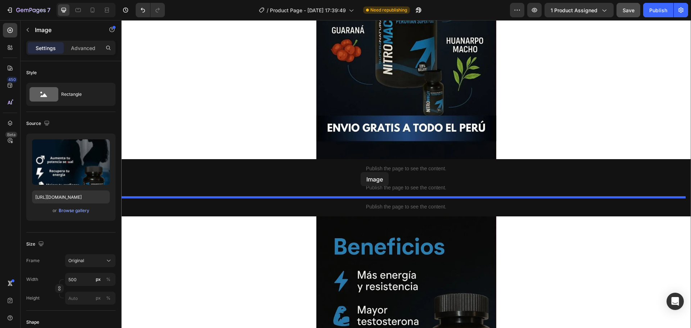
scroll to position [1277, 0]
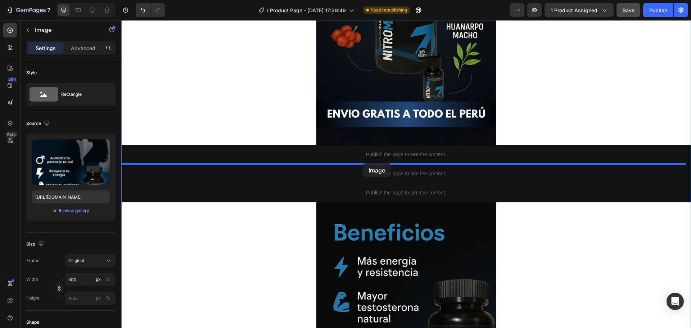
drag, startPoint x: 338, startPoint y: 56, endPoint x: 363, endPoint y: 163, distance: 109.3
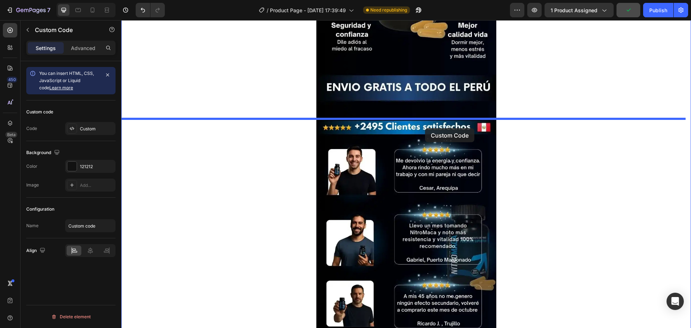
scroll to position [467, 0]
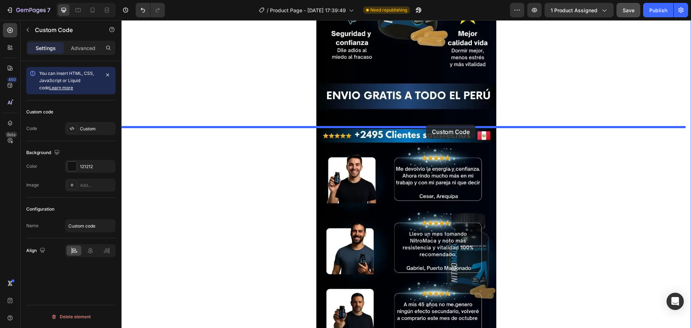
drag, startPoint x: 421, startPoint y: 230, endPoint x: 426, endPoint y: 124, distance: 105.9
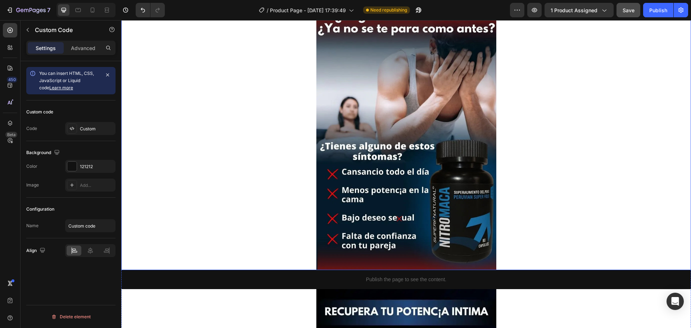
scroll to position [0, 0]
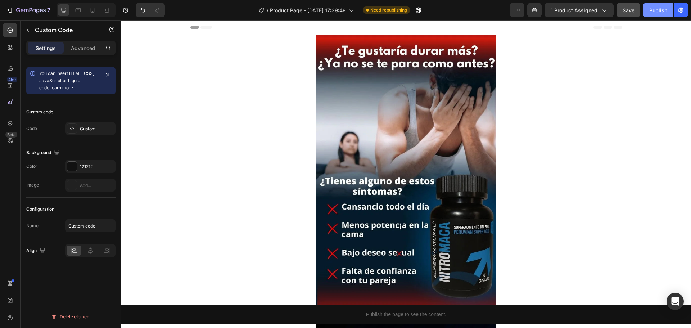
click at [656, 9] on div "Publish" at bounding box center [658, 10] width 18 height 8
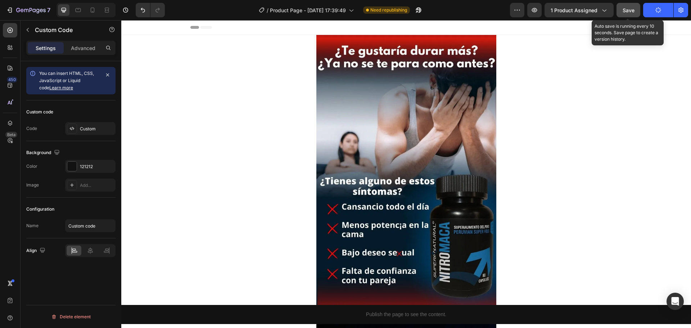
click at [631, 13] on span "Save" at bounding box center [628, 10] width 12 height 6
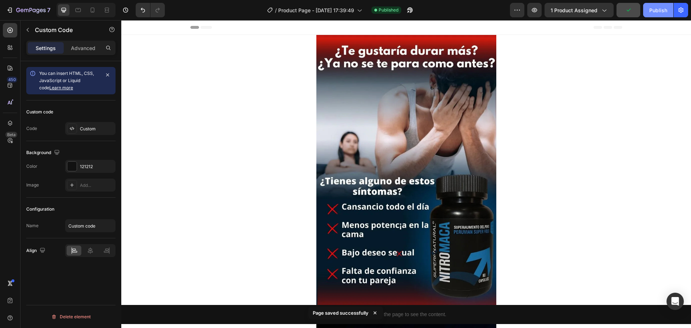
click at [655, 7] on div "Publish" at bounding box center [658, 10] width 18 height 8
